Goal: Communication & Community: Answer question/provide support

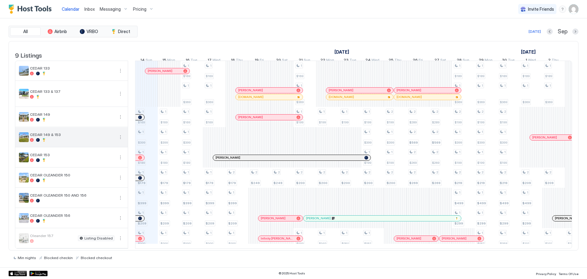
scroll to position [7, 0]
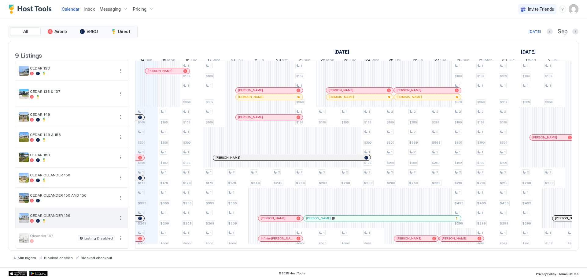
click at [67, 219] on div at bounding box center [72, 221] width 84 height 4
click at [119, 216] on button "More options" at bounding box center [120, 217] width 7 height 7
click at [103, 234] on span "Pricing" at bounding box center [102, 233] width 12 height 5
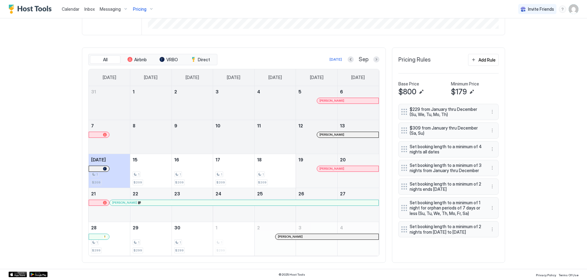
scroll to position [159, 0]
click at [376, 59] on button "Next month" at bounding box center [377, 58] width 6 height 6
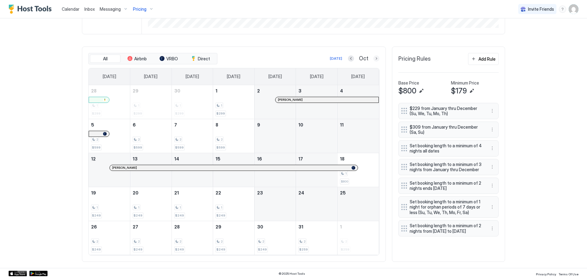
click at [374, 58] on button "Next month" at bounding box center [377, 58] width 6 height 6
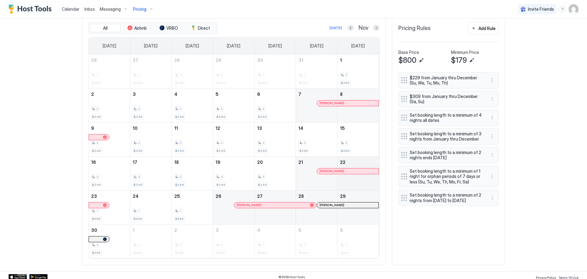
scroll to position [193, 0]
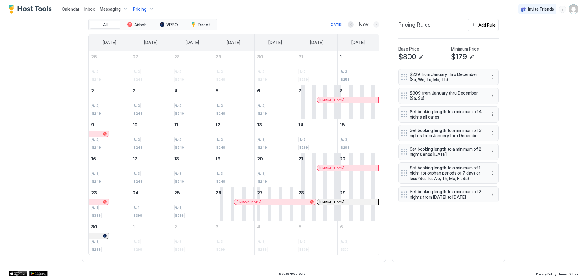
click at [374, 24] on button "Next month" at bounding box center [377, 24] width 6 height 6
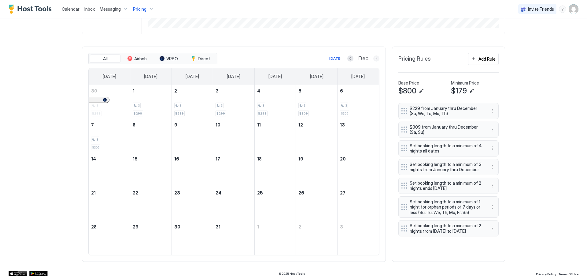
scroll to position [159, 0]
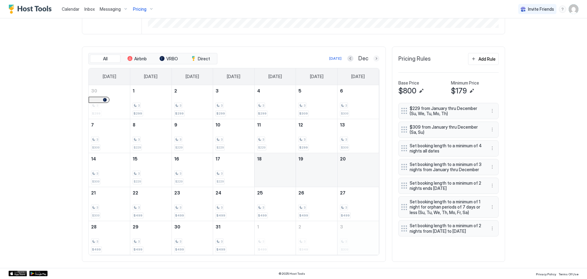
drag, startPoint x: 373, startPoint y: 58, endPoint x: 374, endPoint y: 107, distance: 49.3
click at [374, 59] on button "Next month" at bounding box center [377, 58] width 6 height 6
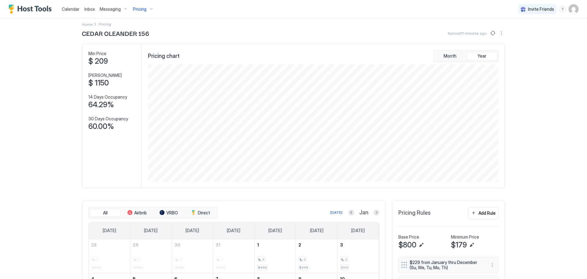
scroll to position [0, 0]
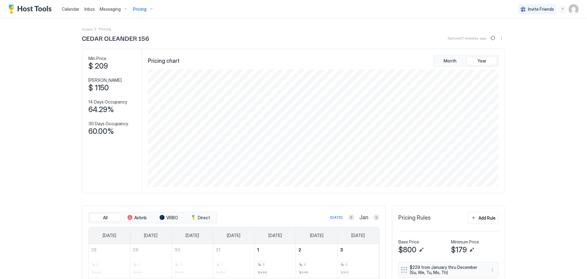
click at [105, 9] on span "Messaging" at bounding box center [110, 9] width 21 height 6
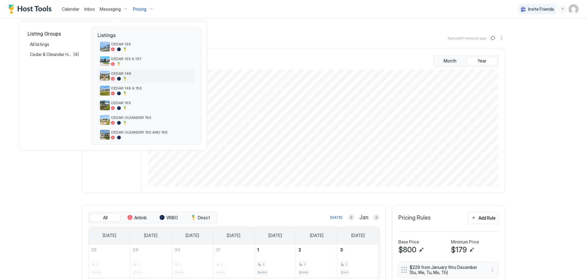
scroll to position [31, 0]
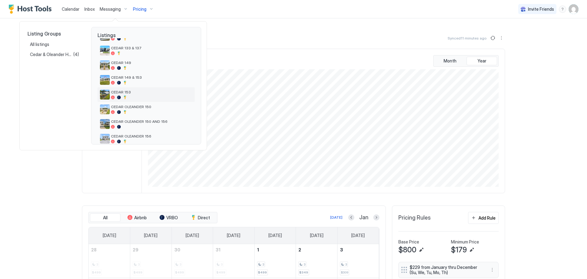
click at [128, 91] on span "CEDAR 153" at bounding box center [151, 92] width 81 height 5
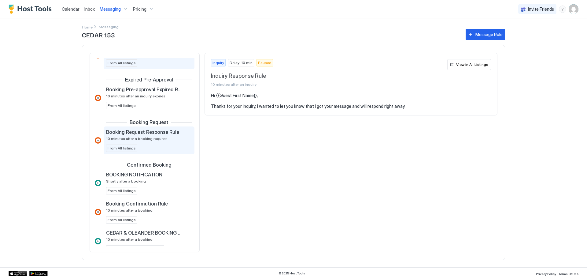
scroll to position [61, 0]
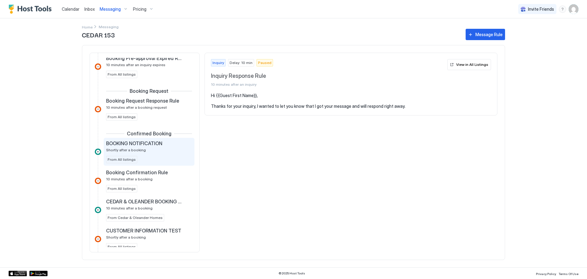
click at [144, 148] on div "BOOKING NOTIFICATION Shortly after a booking" at bounding box center [144, 146] width 77 height 12
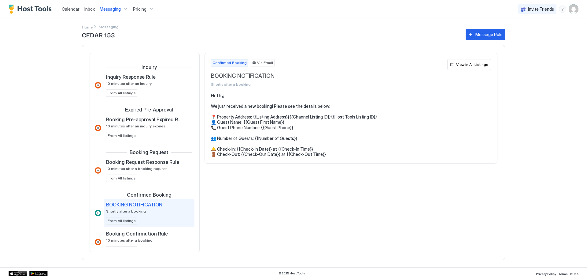
click at [88, 9] on span "Inbox" at bounding box center [89, 8] width 10 height 5
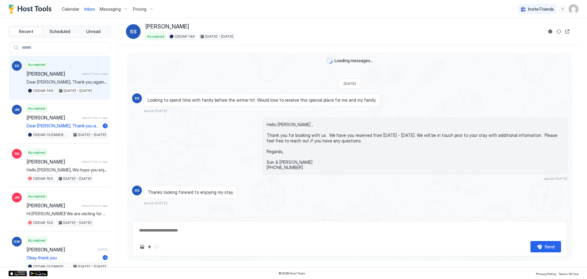
scroll to position [471, 0]
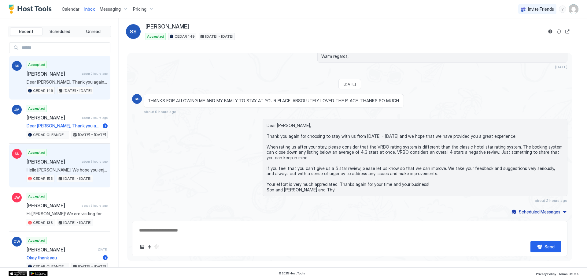
click at [63, 171] on span "Hello [PERSON_NAME], We hope you enjoyed your stay and want to make your checko…" at bounding box center [67, 170] width 81 height 6
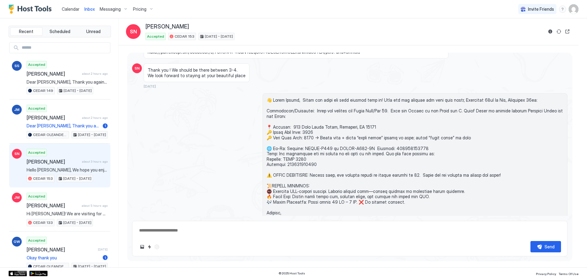
scroll to position [510, 0]
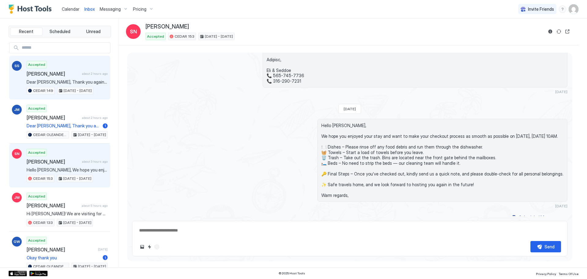
click at [41, 75] on span "[PERSON_NAME]" at bounding box center [53, 74] width 53 height 6
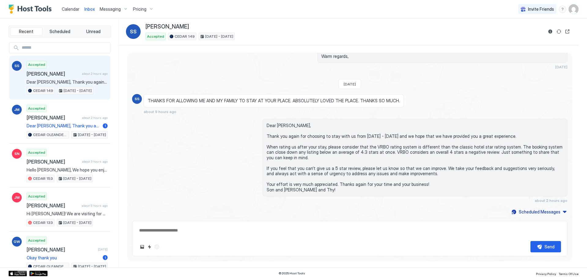
drag, startPoint x: 84, startPoint y: 7, endPoint x: 86, endPoint y: 10, distance: 3.3
click at [85, 8] on span "Inbox" at bounding box center [89, 8] width 10 height 5
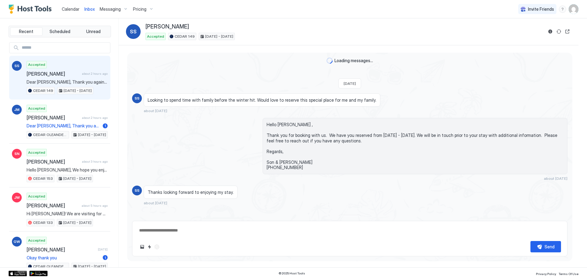
type textarea "*"
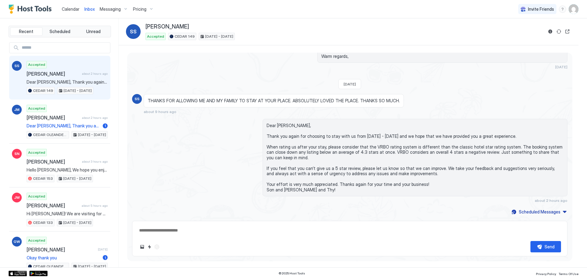
click at [68, 7] on span "Calendar" at bounding box center [71, 8] width 18 height 5
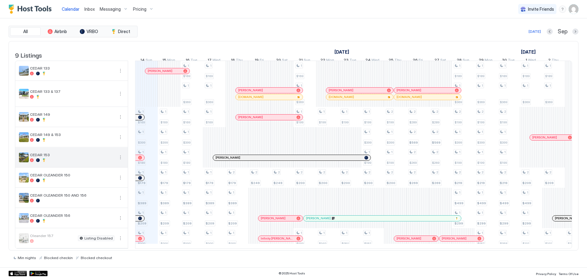
scroll to position [7, 0]
click at [574, 10] on img "User profile" at bounding box center [574, 9] width 10 height 10
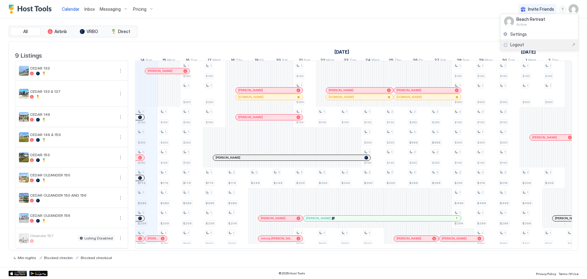
click at [523, 42] on span "Logout" at bounding box center [518, 45] width 14 height 6
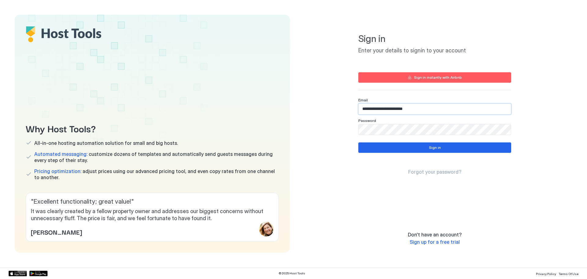
click at [389, 109] on input "**********" at bounding box center [435, 109] width 152 height 10
type input "**********"
click at [389, 109] on input "**********" at bounding box center [435, 109] width 152 height 10
click at [398, 107] on input "**********" at bounding box center [435, 109] width 152 height 10
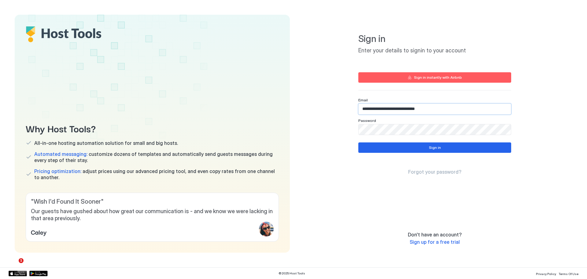
click at [549, 145] on div "**********" at bounding box center [434, 134] width 275 height 238
click at [217, 58] on div "Why Host Tools? All-in-one hosting automation solution for small and big hosts.…" at bounding box center [152, 134] width 275 height 238
